Goal: Information Seeking & Learning: Learn about a topic

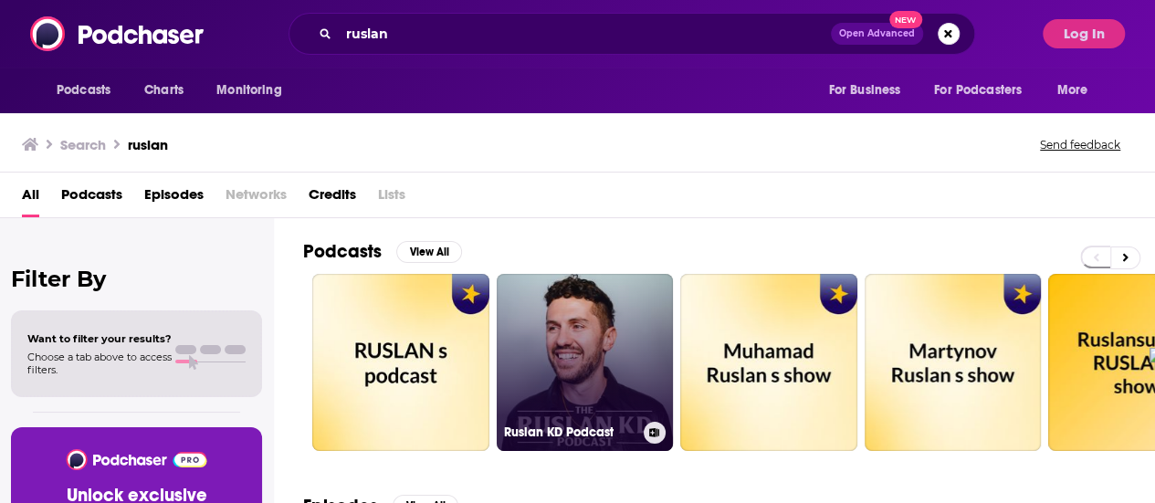
click at [616, 353] on link "Ruslan KD Podcast" at bounding box center [585, 362] width 177 height 177
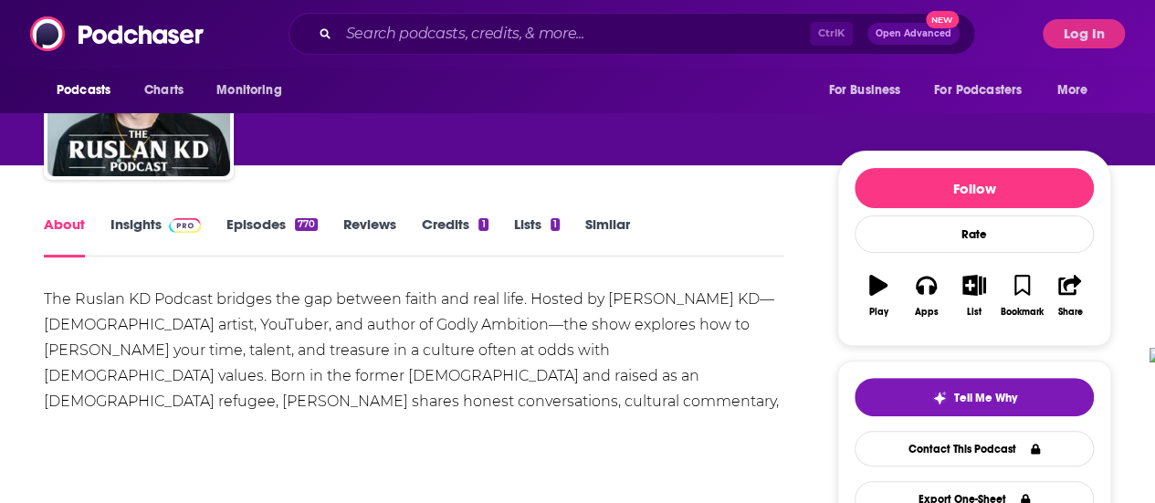
scroll to position [128, 0]
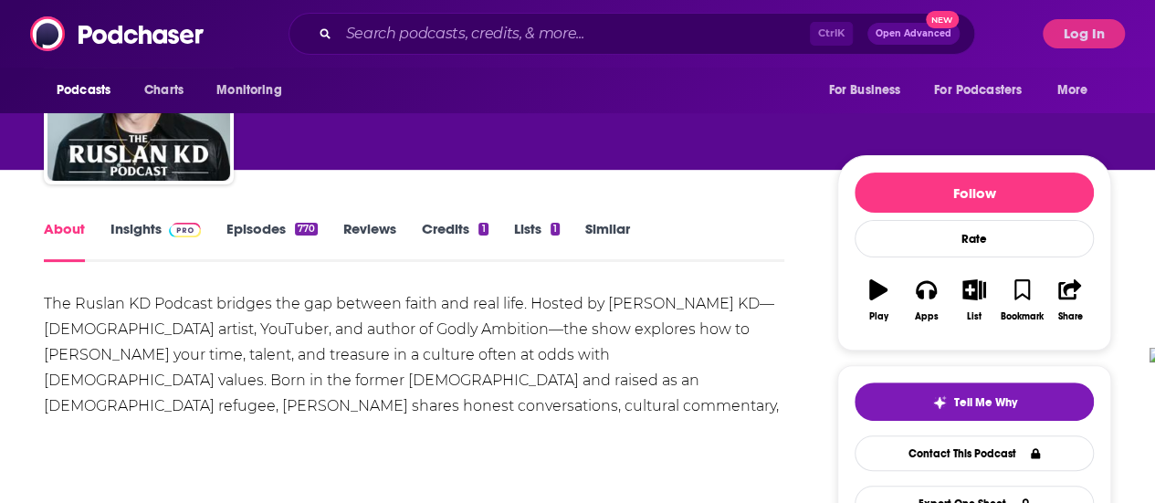
click at [149, 225] on link "Insights" at bounding box center [155, 241] width 90 height 42
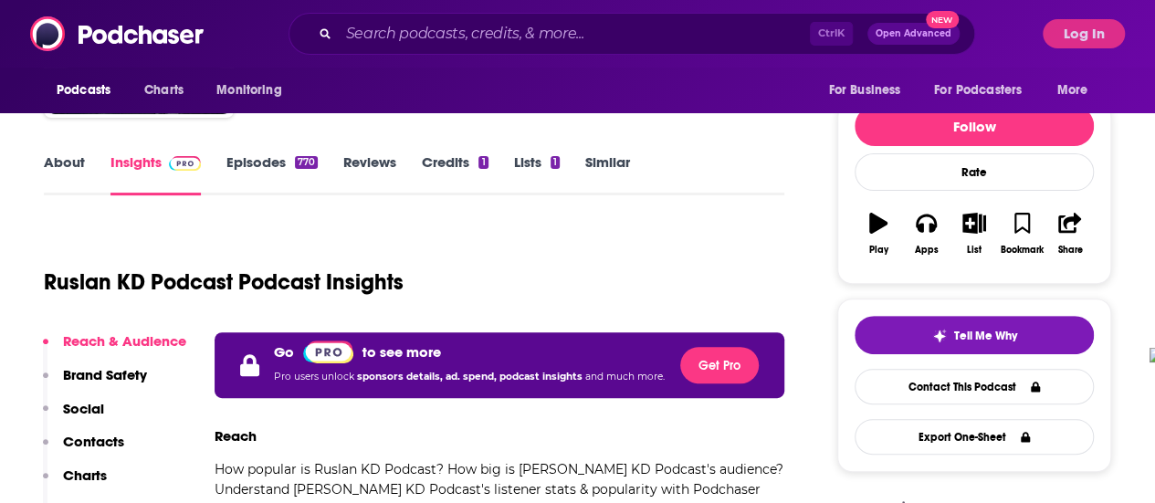
scroll to position [194, 0]
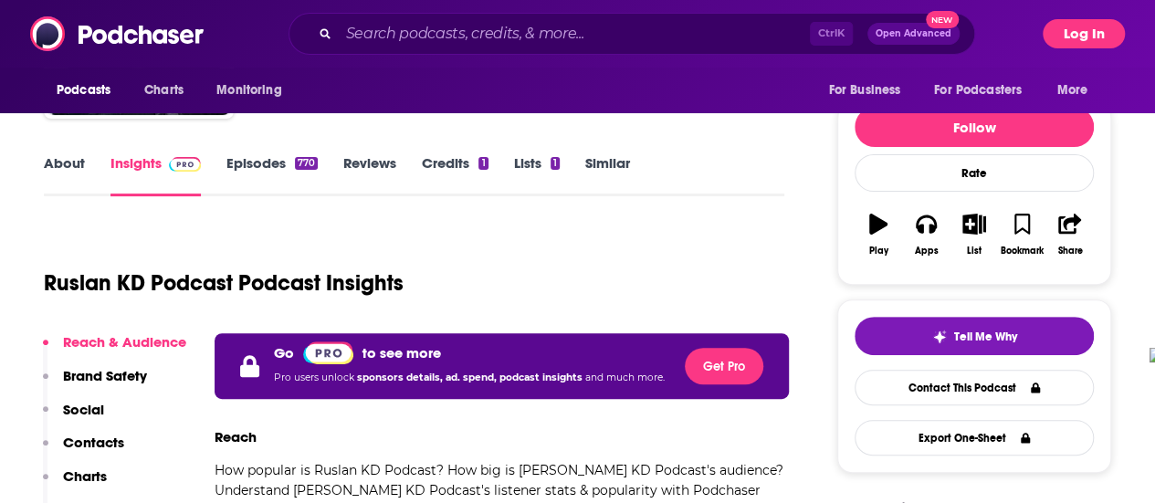
click at [1105, 35] on button "Log In" at bounding box center [1084, 33] width 82 height 29
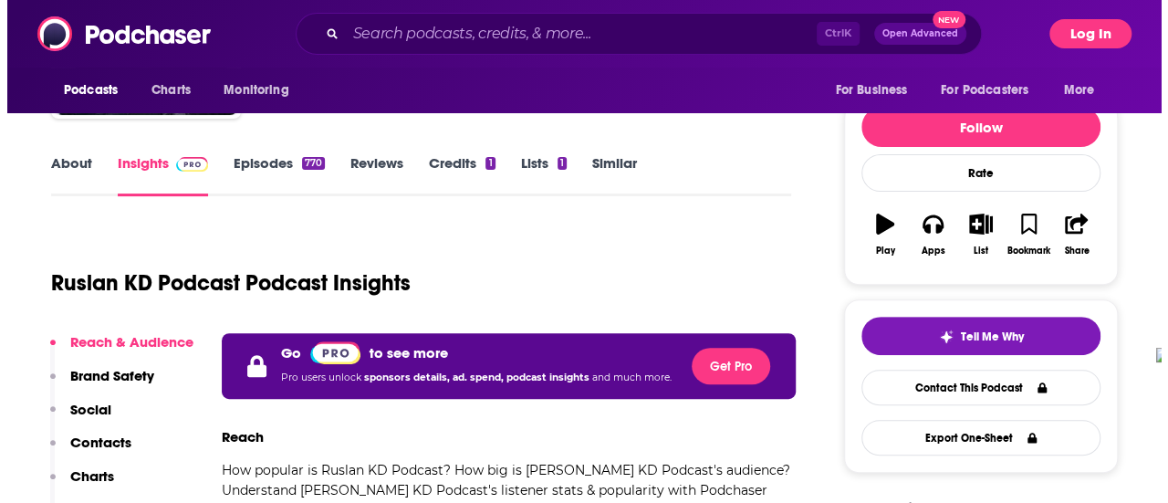
scroll to position [0, 0]
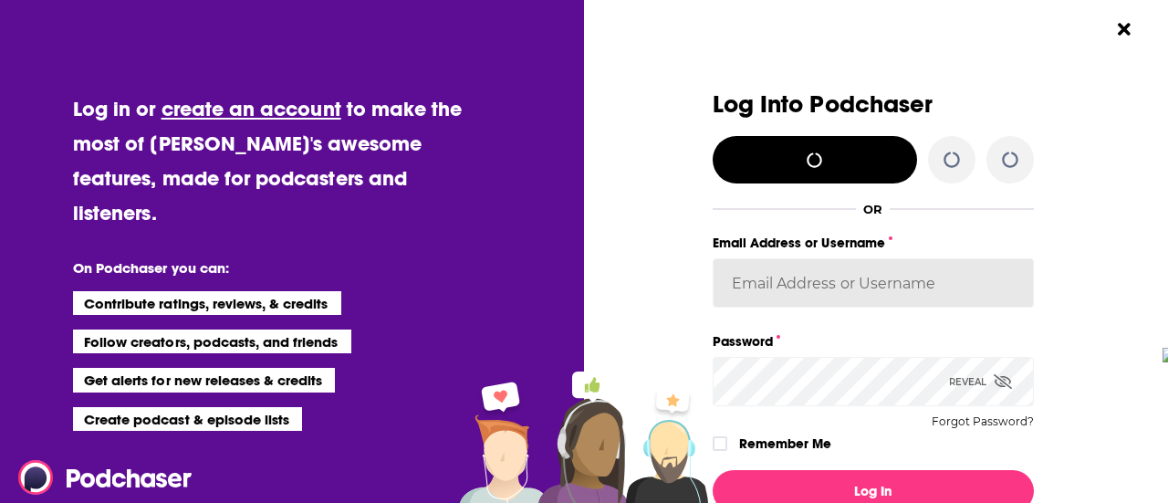
type input "[PERSON_NAME][EMAIL_ADDRESS][PERSON_NAME][DOMAIN_NAME]"
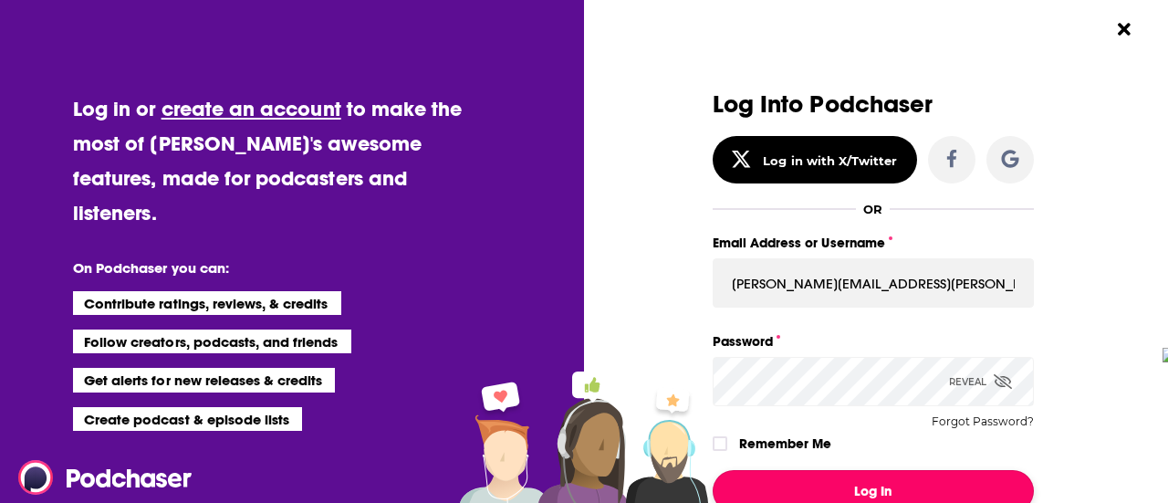
click at [907, 481] on button "Log In" at bounding box center [873, 491] width 321 height 42
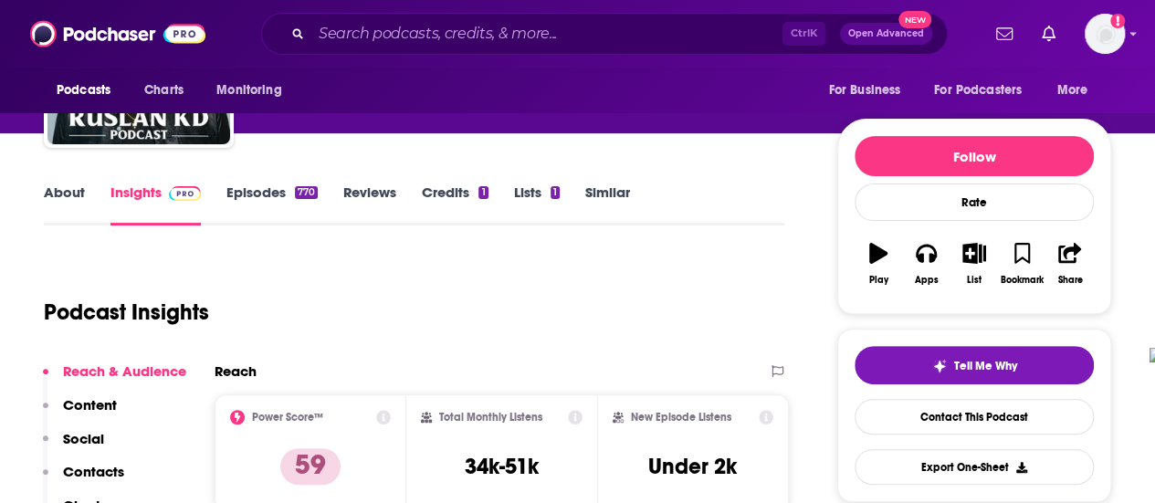
scroll to position [223, 0]
